Goal: Check status: Check status

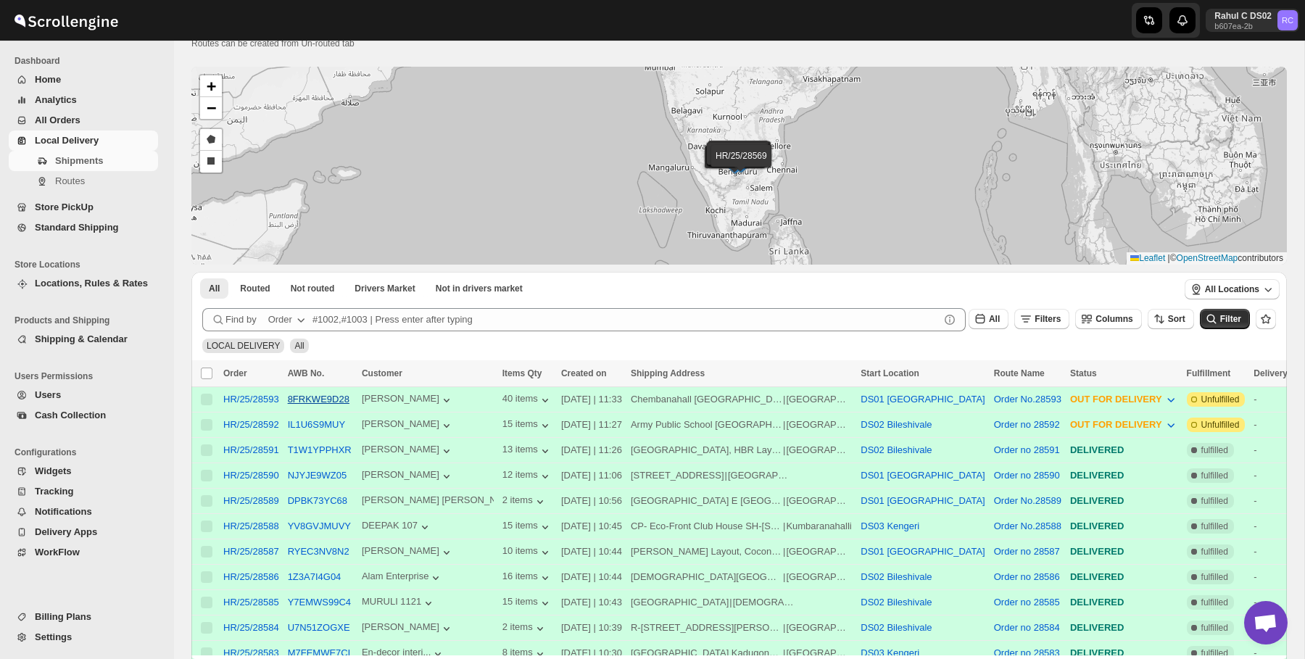
scroll to position [49, 0]
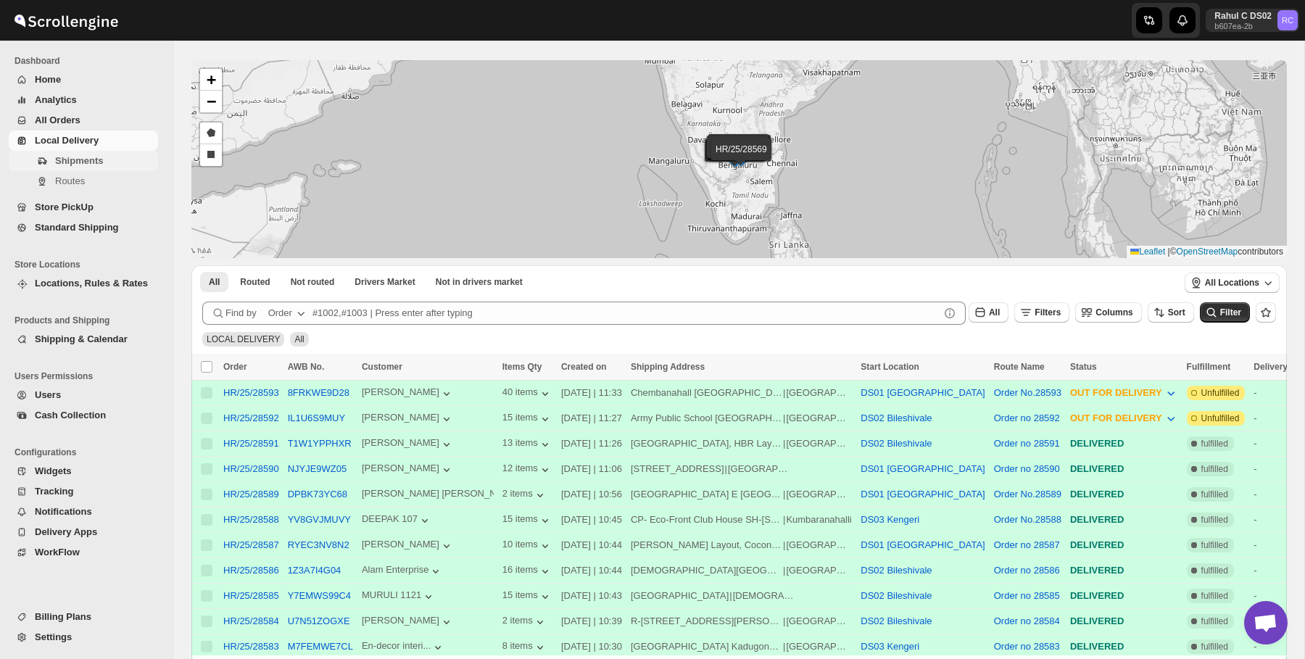
click at [119, 165] on span "Shipments" at bounding box center [105, 161] width 100 height 15
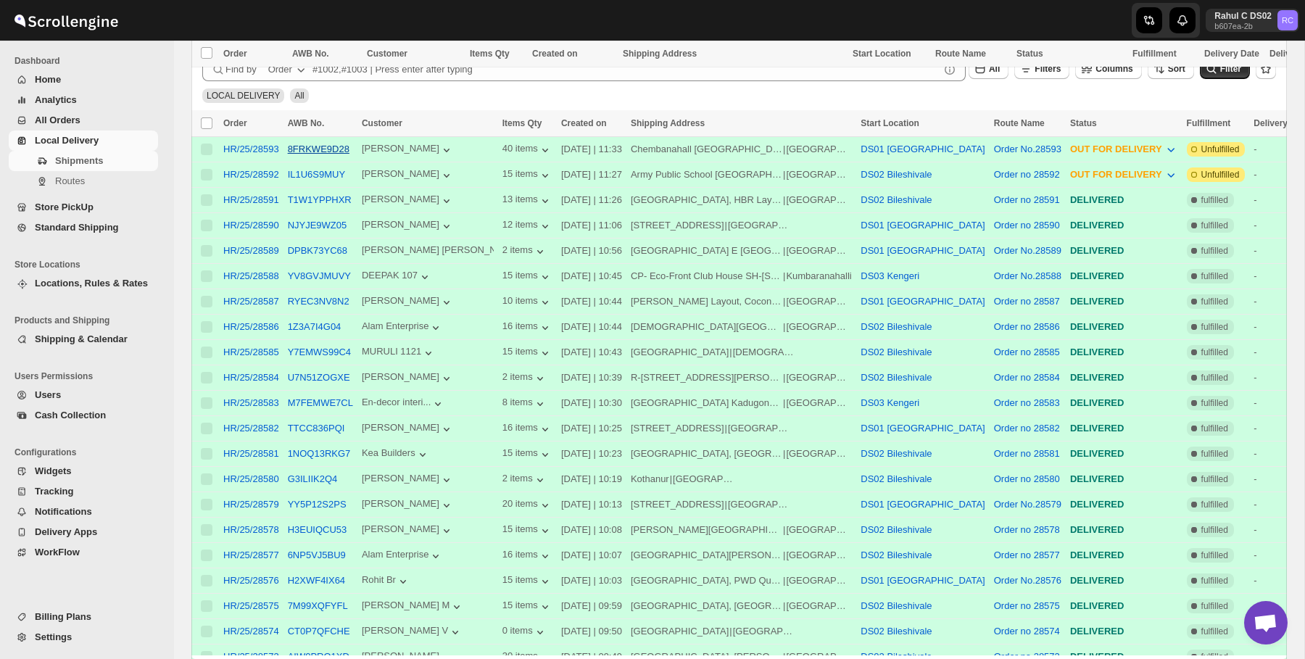
scroll to position [524, 0]
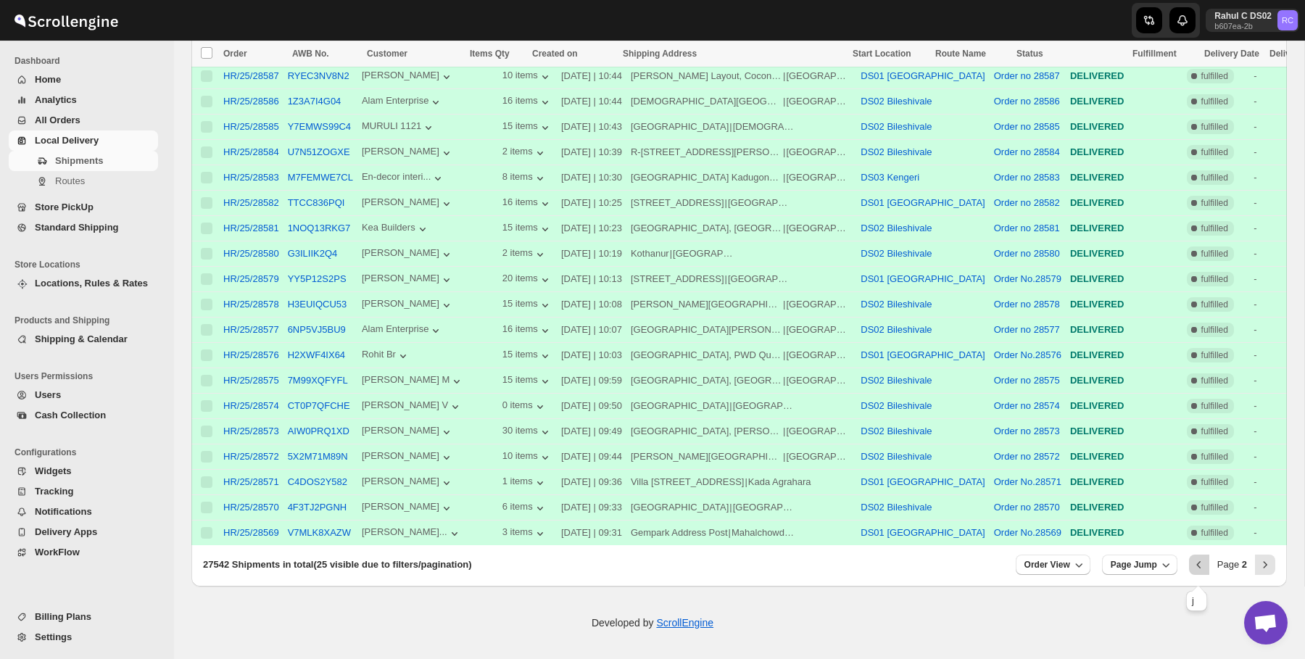
click at [1201, 566] on icon "Previous" at bounding box center [1199, 565] width 15 height 15
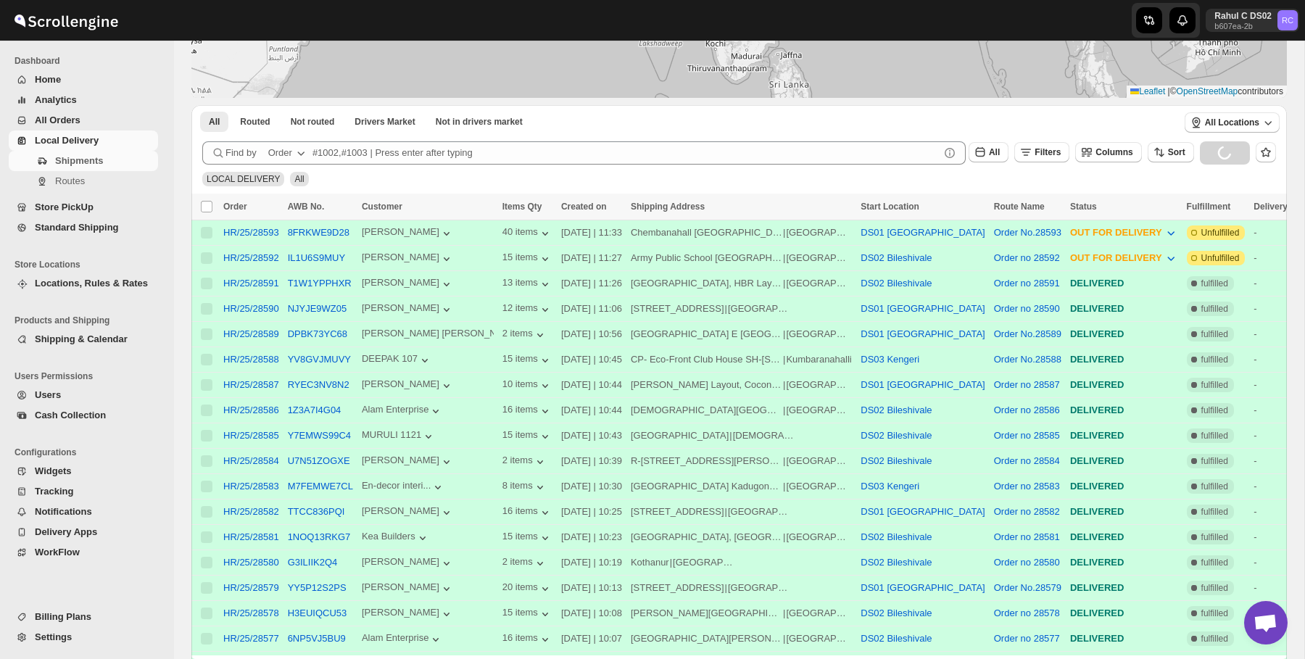
scroll to position [0, 0]
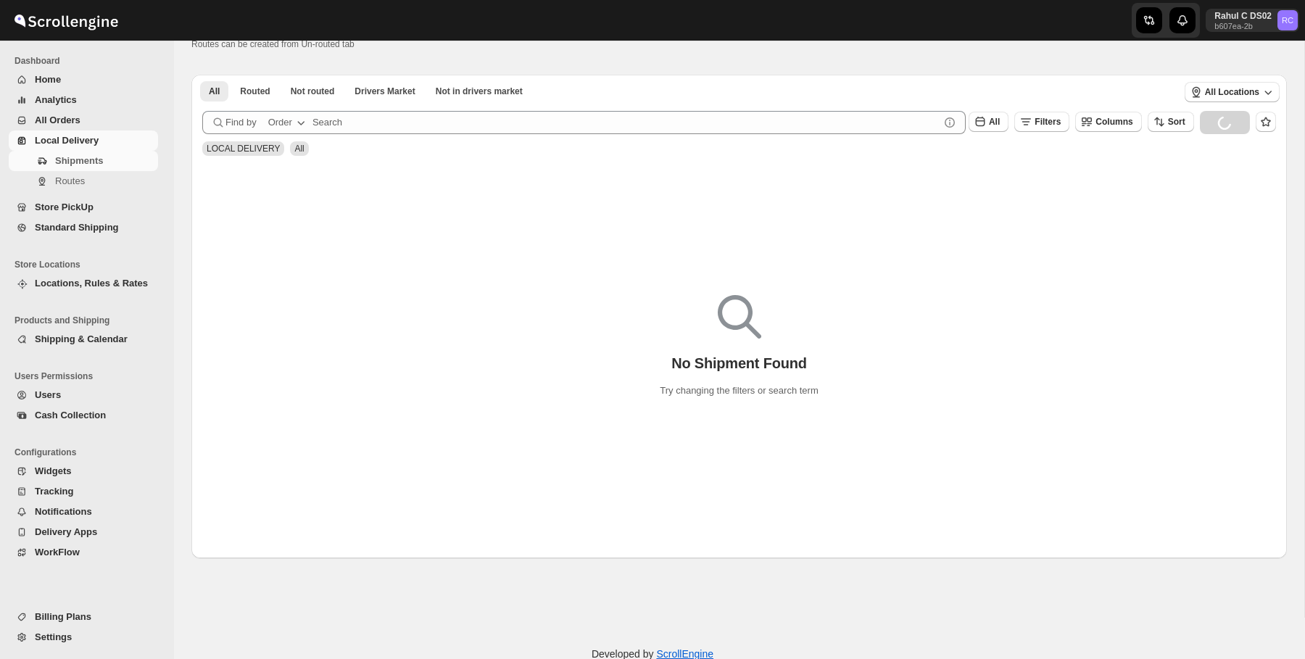
scroll to position [40, 0]
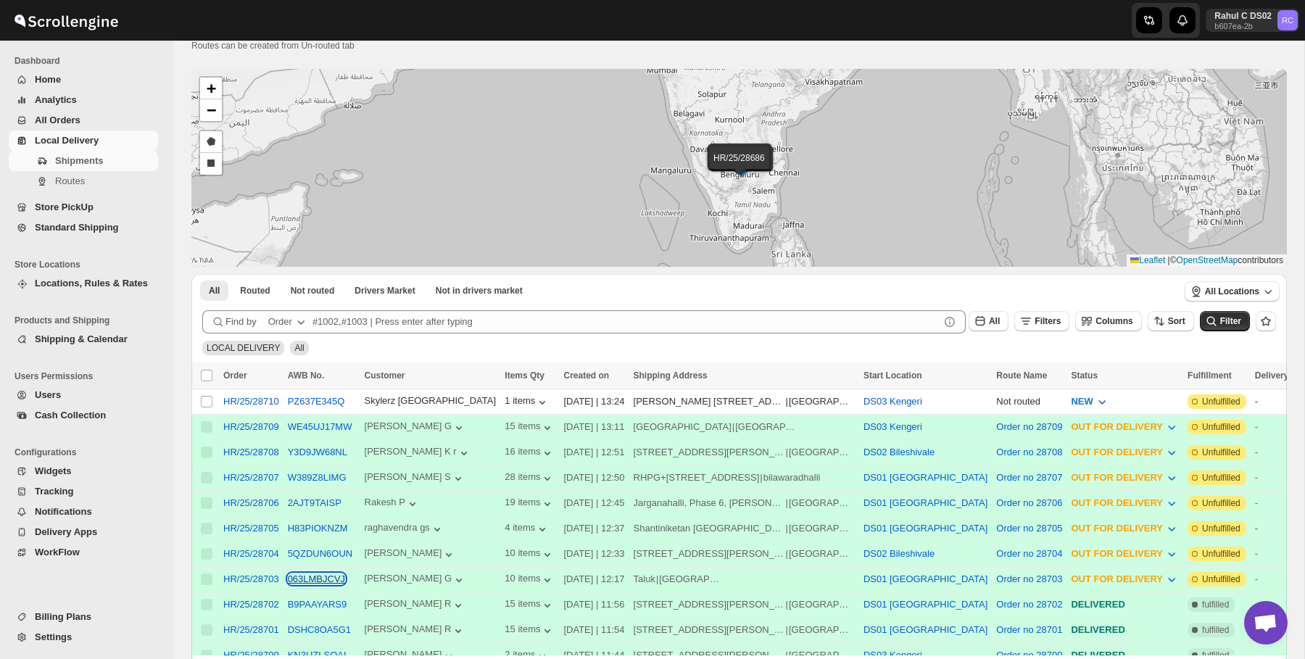
click at [314, 576] on button "063LMBJCVJ" at bounding box center [316, 579] width 57 height 11
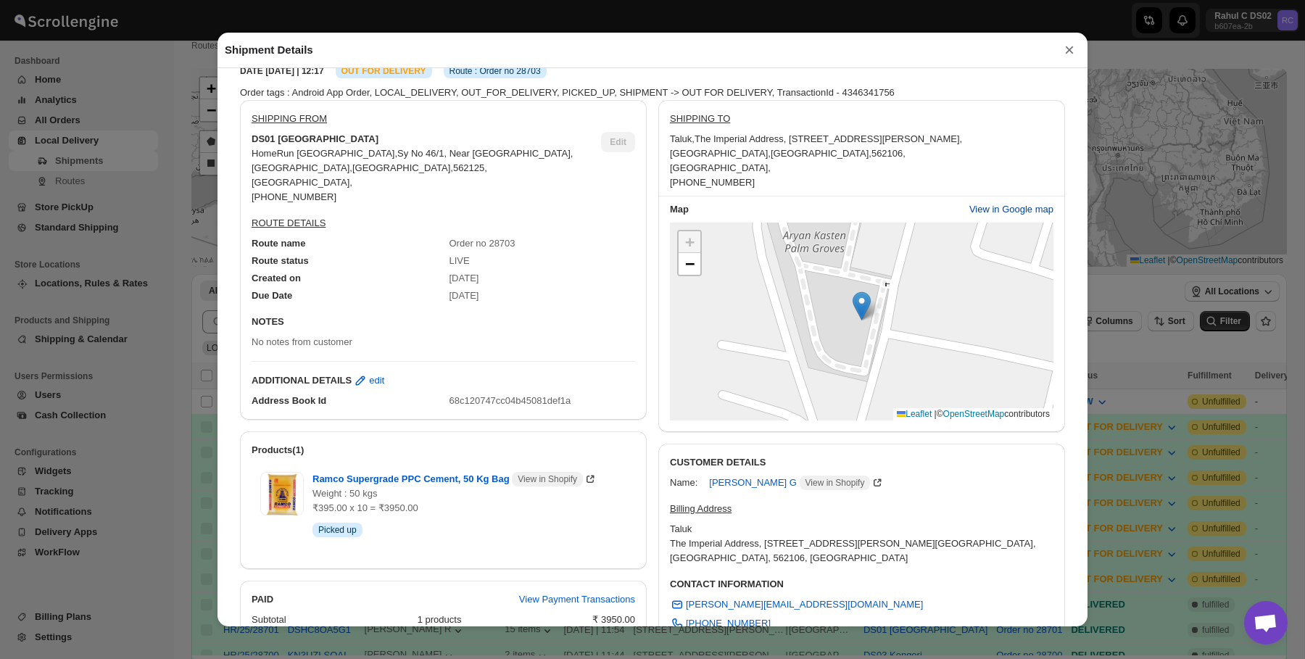
scroll to position [51, 0]
click at [989, 204] on span "View in Google map" at bounding box center [1011, 210] width 84 height 15
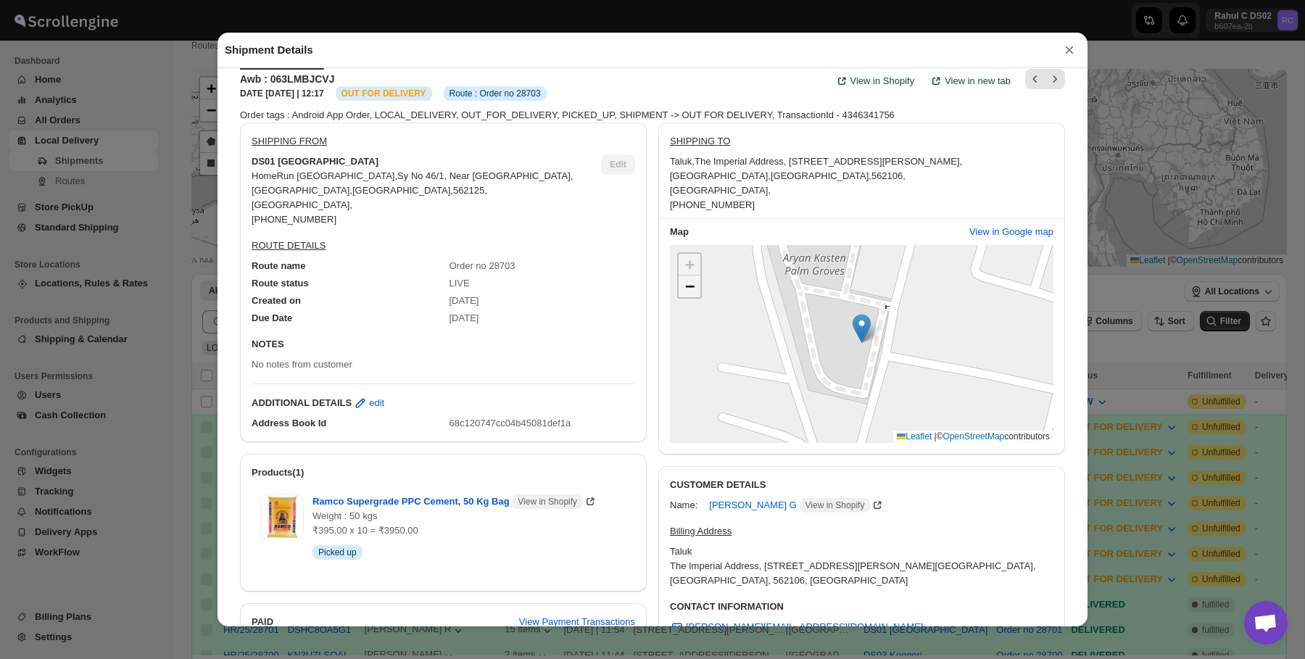
click at [690, 280] on span "−" at bounding box center [689, 286] width 9 height 18
click at [1022, 230] on span "View in Google map" at bounding box center [1011, 232] width 84 height 15
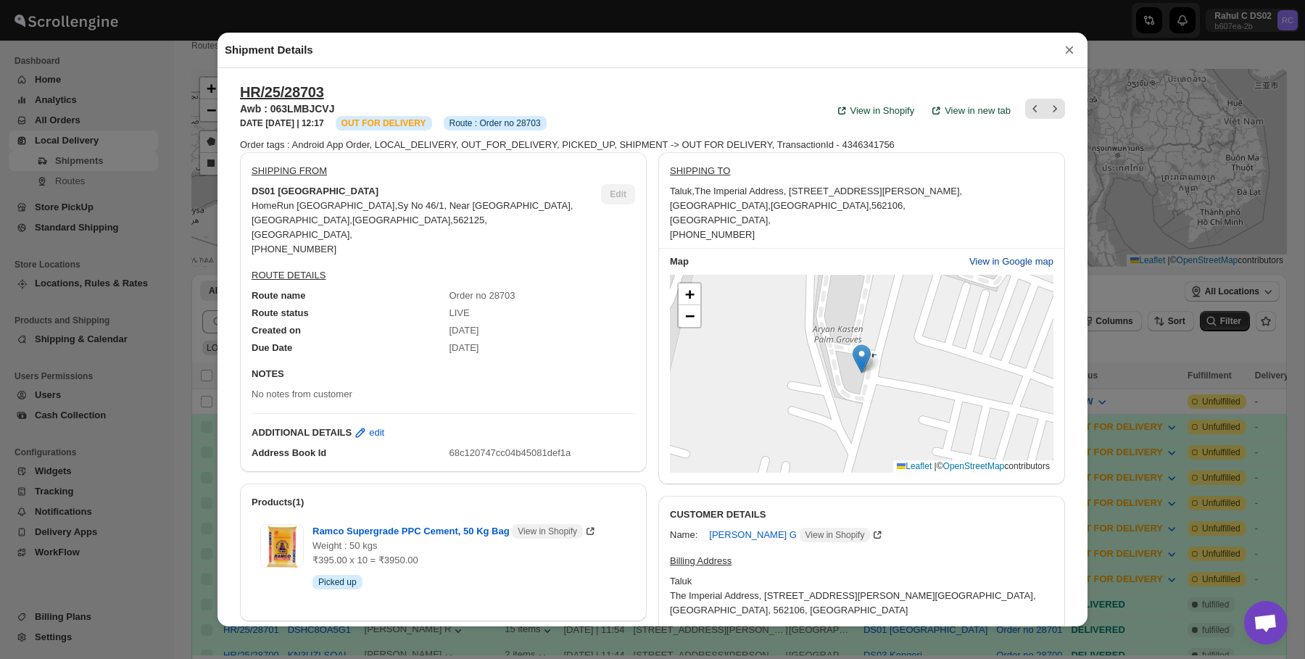
click at [1011, 268] on span "View in Google map" at bounding box center [1011, 261] width 84 height 15
